Goal: Find contact information: Find contact information

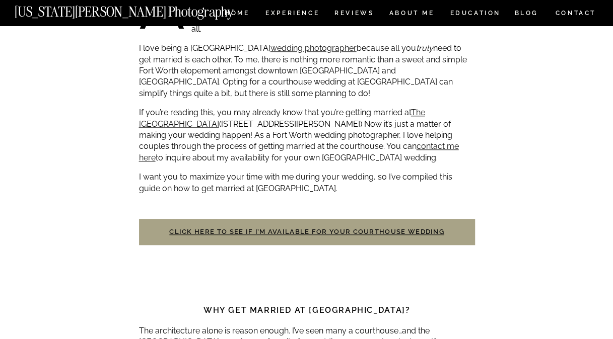
scroll to position [449, 0]
click at [371, 231] on link "Click here to see if I’m available for your courthouse wedding" at bounding box center [306, 232] width 275 height 8
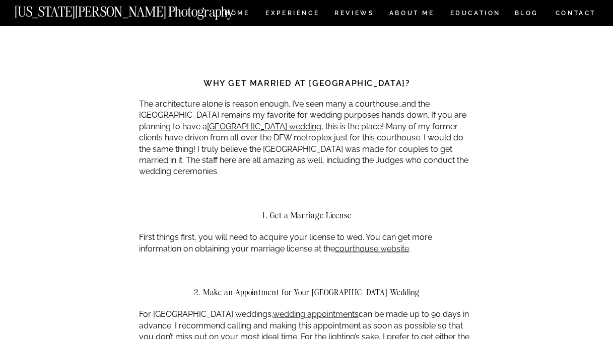
scroll to position [677, 0]
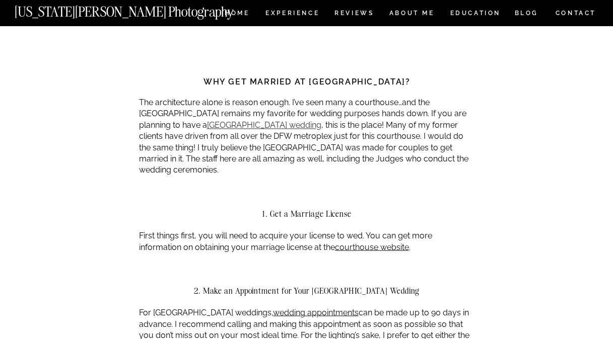
click at [318, 129] on link "Fort Worth courthouse wedding" at bounding box center [264, 125] width 114 height 10
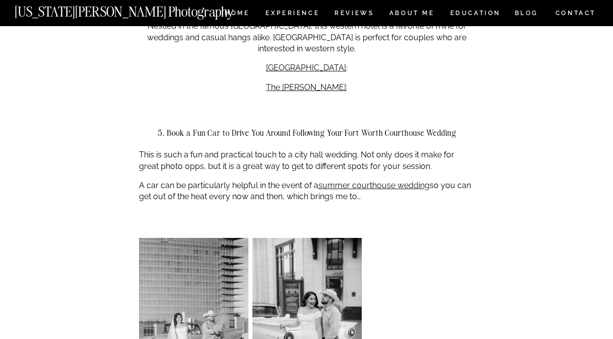
scroll to position [1665, 0]
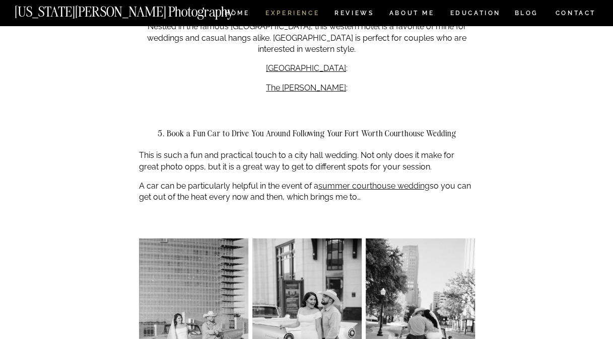
click at [291, 12] on nav "Experience" at bounding box center [291, 14] width 53 height 9
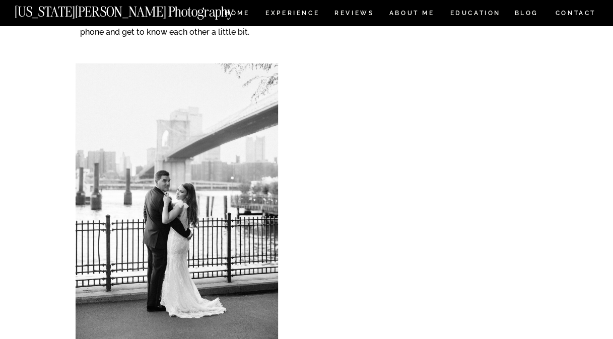
scroll to position [260, 0]
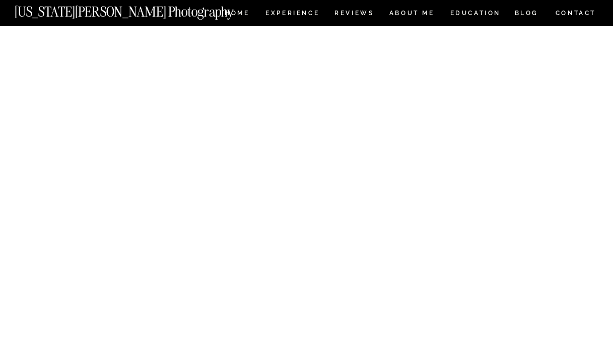
scroll to position [768, 0]
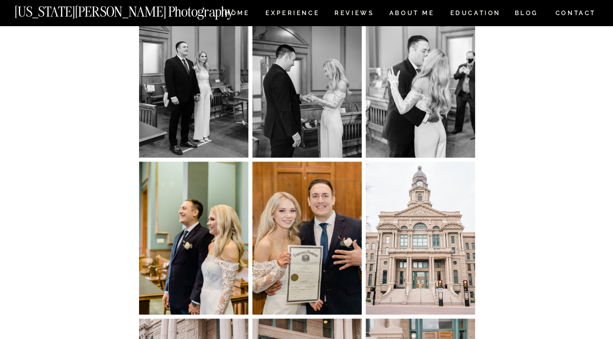
click at [397, 99] on img at bounding box center [420, 81] width 109 height 153
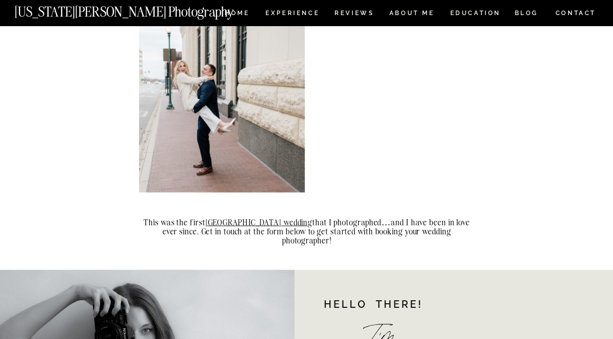
scroll to position [2698, 0]
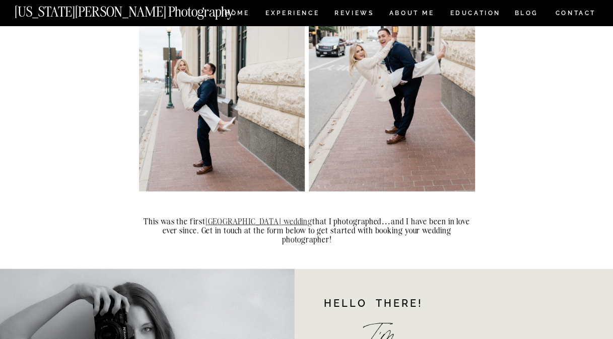
click at [232, 221] on link "Fort Worth courthouse wedding" at bounding box center [258, 221] width 107 height 10
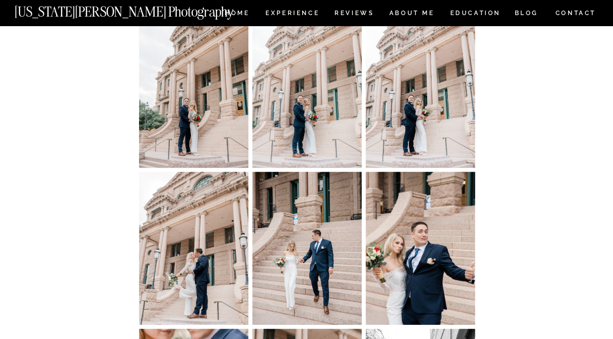
scroll to position [1232, 0]
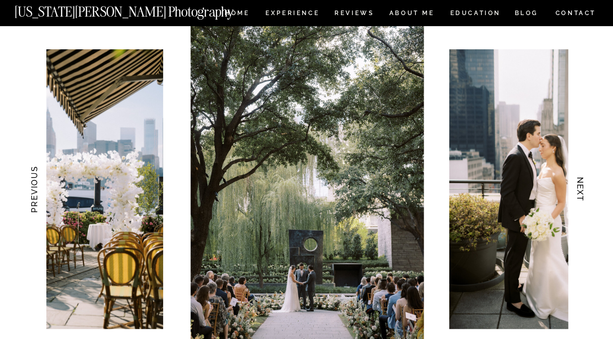
scroll to position [984, 0]
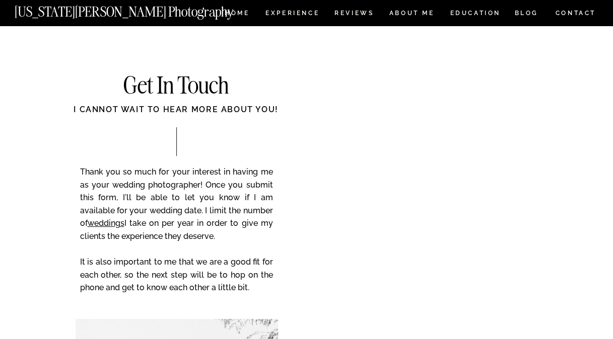
scroll to position [12, 0]
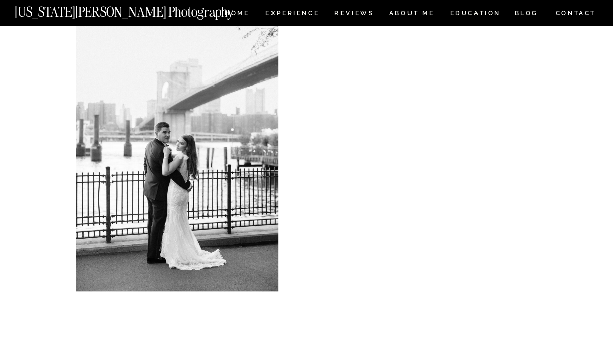
scroll to position [309, 0]
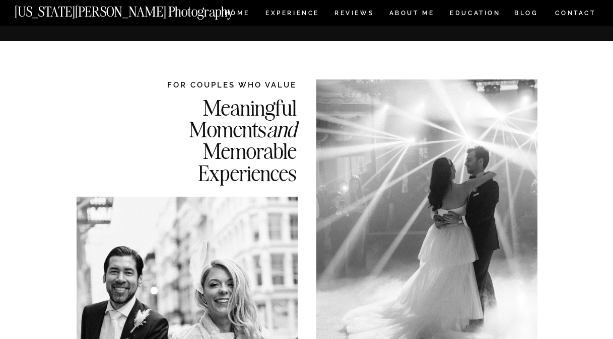
scroll to position [984, 0]
